Goal: Information Seeking & Learning: Learn about a topic

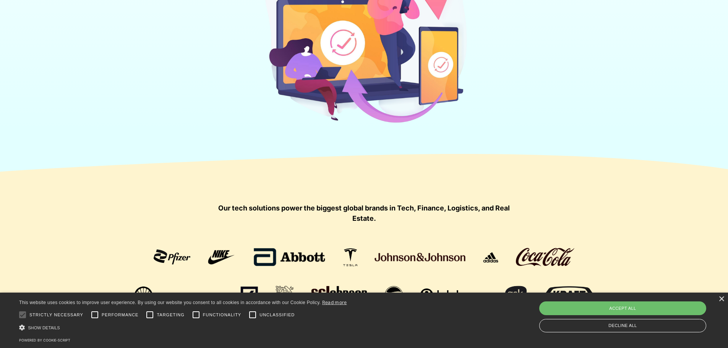
click at [718, 301] on div "× This website uses cookies to improve user experience. By using our website yo…" at bounding box center [364, 320] width 728 height 55
click at [720, 302] on div "×" at bounding box center [722, 300] width 6 height 6
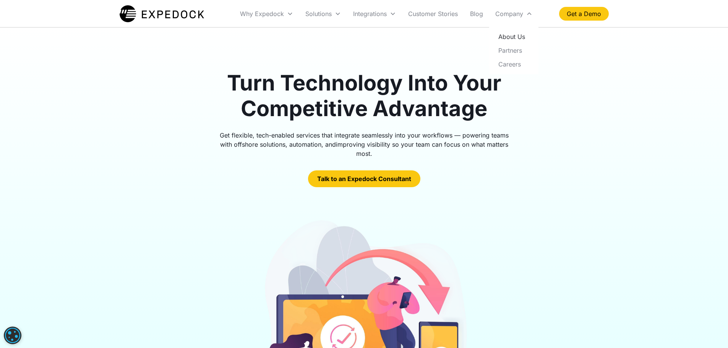
click at [518, 36] on link "About Us" at bounding box center [513, 37] width 43 height 14
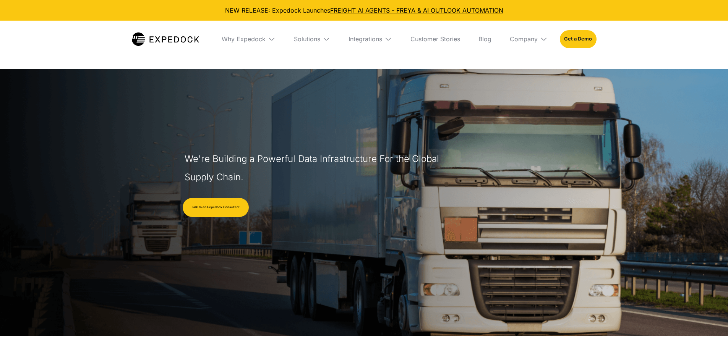
select select
